Goal: Information Seeking & Learning: Get advice/opinions

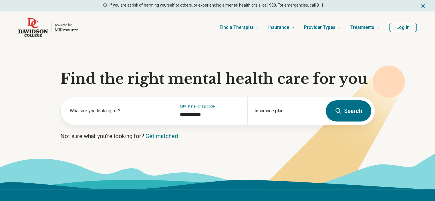
click at [406, 27] on button "Log In" at bounding box center [402, 27] width 27 height 9
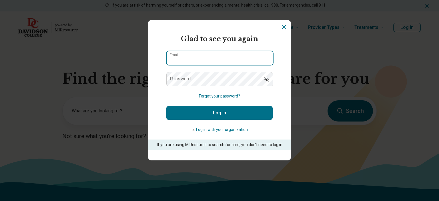
type input "**********"
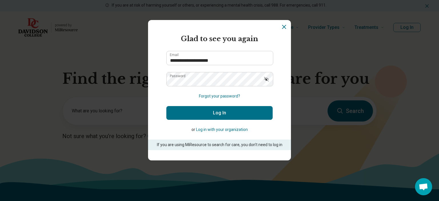
click at [192, 108] on button "Log In" at bounding box center [219, 113] width 106 height 14
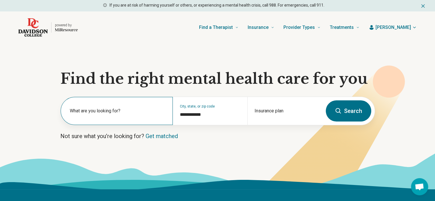
click at [153, 108] on label "What are you looking for?" at bounding box center [118, 110] width 96 height 7
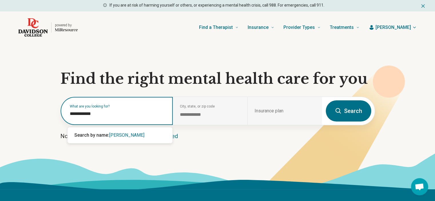
type input "**********"
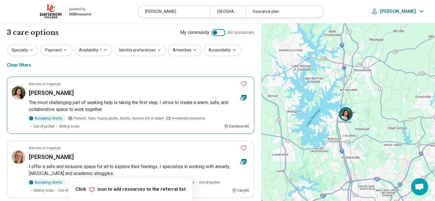
click at [14, 90] on img at bounding box center [19, 93] width 14 height 14
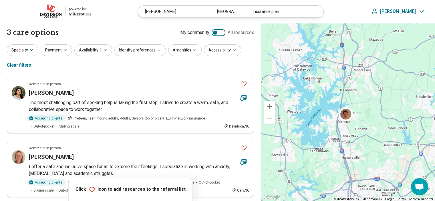
click at [50, 11] on img at bounding box center [51, 12] width 22 height 14
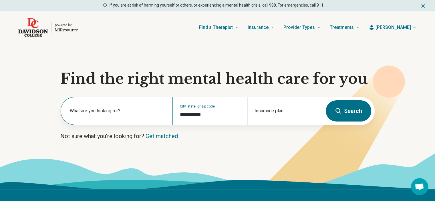
click at [114, 113] on label "What are you looking for?" at bounding box center [118, 110] width 96 height 7
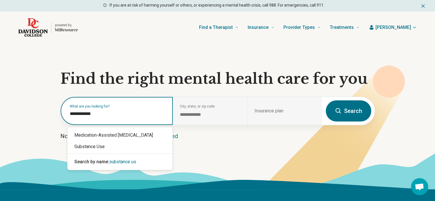
type input "**********"
click at [106, 150] on div "Substance Use" at bounding box center [119, 146] width 105 height 11
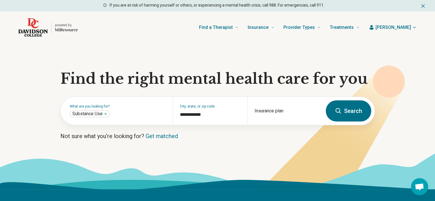
click at [348, 114] on button "Search" at bounding box center [348, 110] width 45 height 21
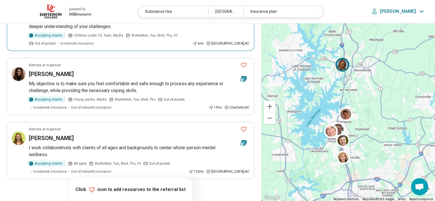
scroll to position [543, 0]
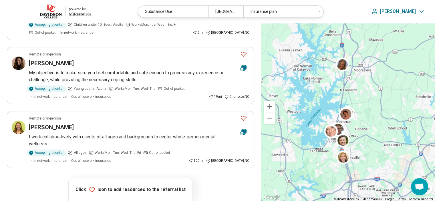
click at [137, 180] on button "2" at bounding box center [137, 184] width 9 height 9
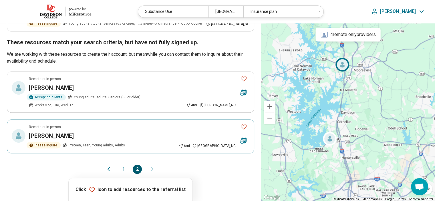
click at [109, 120] on article "Remote or In-person Shevonda Byers Please inquire Preteen, Teen, Young adults, …" at bounding box center [130, 137] width 247 height 34
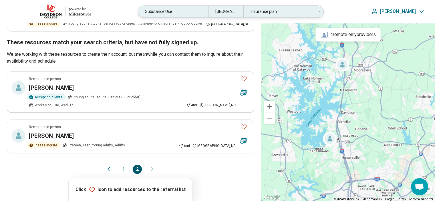
click at [194, 11] on div "Substance Use" at bounding box center [173, 12] width 70 height 12
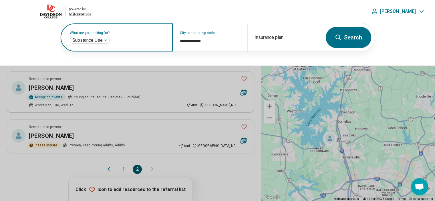
click at [106, 39] on icon "Remove" at bounding box center [105, 40] width 3 height 3
click at [102, 35] on label "What are you looking for?" at bounding box center [118, 32] width 96 height 3
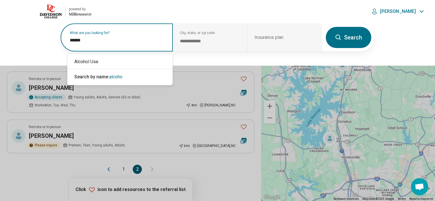
type input "*******"
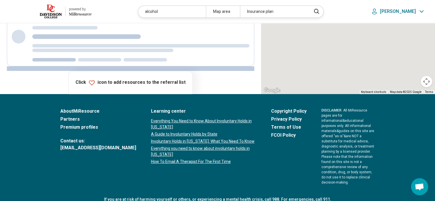
scroll to position [173, 0]
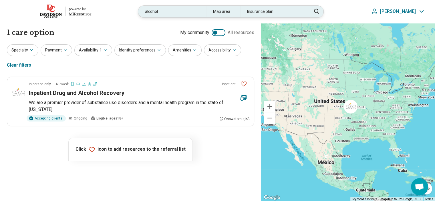
click at [226, 13] on div "Map area" at bounding box center [223, 12] width 34 height 12
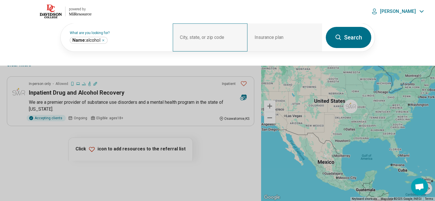
click at [215, 35] on div "City, state, or zip code" at bounding box center [210, 37] width 75 height 28
click at [204, 32] on div "City, state, or zip code" at bounding box center [210, 37] width 75 height 28
click at [17, 66] on button at bounding box center [217, 100] width 435 height 201
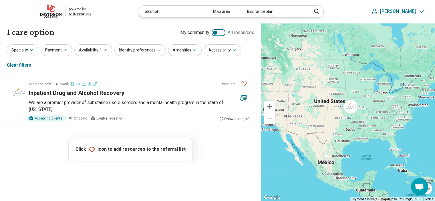
click at [49, 13] on img at bounding box center [51, 12] width 22 height 14
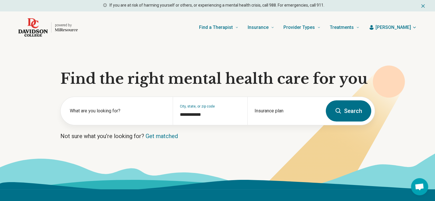
click at [39, 26] on img "Home page" at bounding box center [32, 27] width 29 height 18
click at [216, 116] on input "**********" at bounding box center [210, 114] width 61 height 7
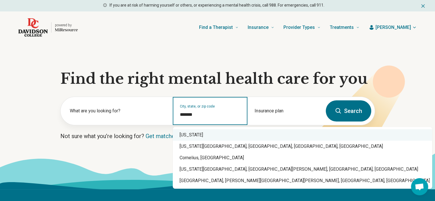
click at [220, 137] on div "[US_STATE]" at bounding box center [302, 134] width 259 height 11
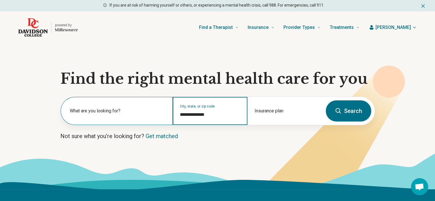
drag, startPoint x: 218, startPoint y: 116, endPoint x: 160, endPoint y: 116, distance: 57.2
click at [160, 116] on div "**********" at bounding box center [192, 111] width 262 height 28
type input "*"
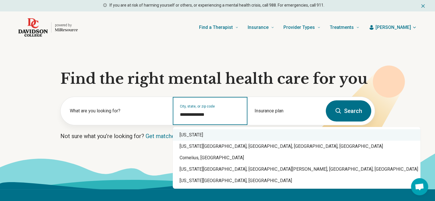
click at [239, 131] on div "[US_STATE]" at bounding box center [297, 134] width 248 height 11
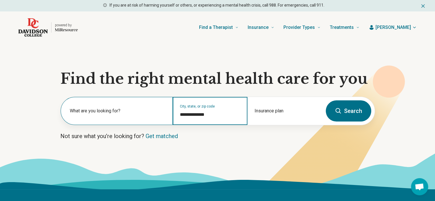
type input "**********"
click at [129, 114] on label "What are you looking for?" at bounding box center [118, 110] width 96 height 7
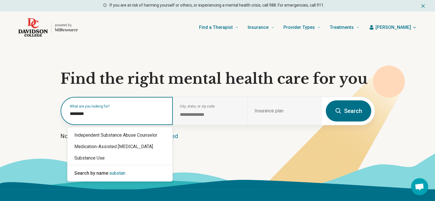
type input "*********"
click at [94, 160] on div "Substance Use" at bounding box center [119, 157] width 105 height 11
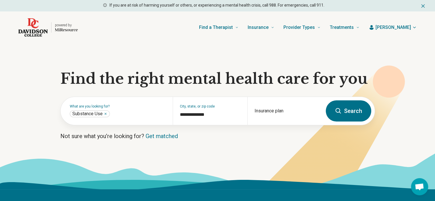
click at [345, 108] on button "Search" at bounding box center [348, 110] width 45 height 21
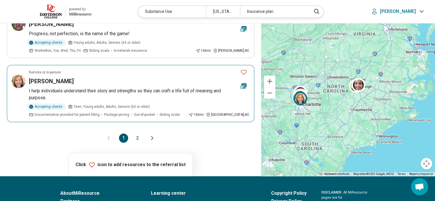
scroll to position [629, 0]
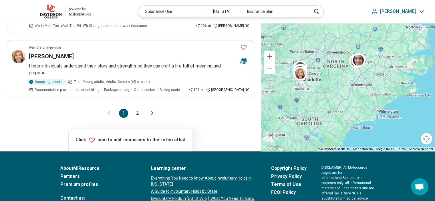
click at [137, 109] on button "2" at bounding box center [137, 113] width 9 height 9
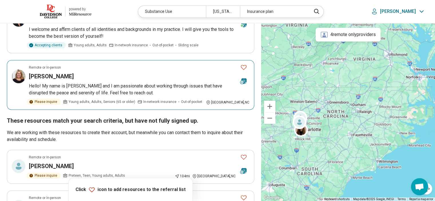
scroll to position [372, 0]
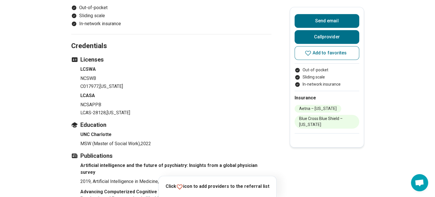
scroll to position [572, 0]
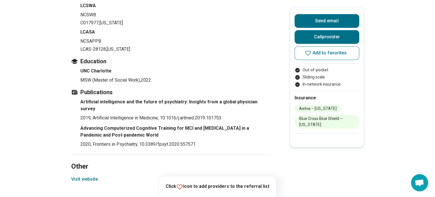
click at [82, 176] on button "Visit website" at bounding box center [84, 179] width 27 height 7
